Goal: Information Seeking & Learning: Learn about a topic

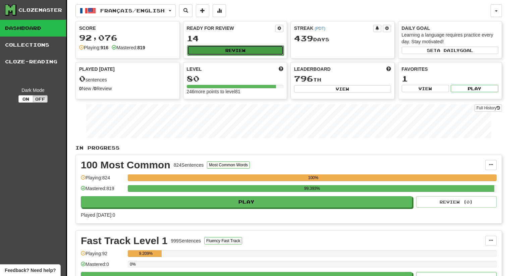
click at [213, 52] on button "Review" at bounding box center [235, 50] width 97 height 10
select select "**"
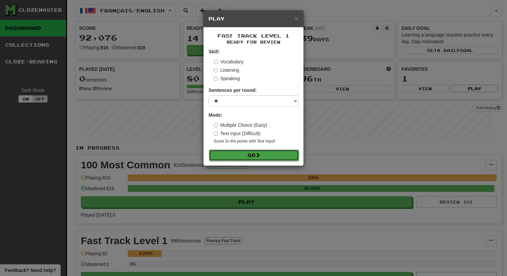
click at [242, 149] on button "Go" at bounding box center [254, 154] width 90 height 11
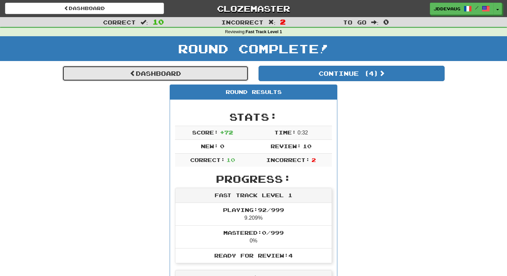
click at [171, 78] on link "Dashboard" at bounding box center [155, 73] width 186 height 15
